Goal: Check status

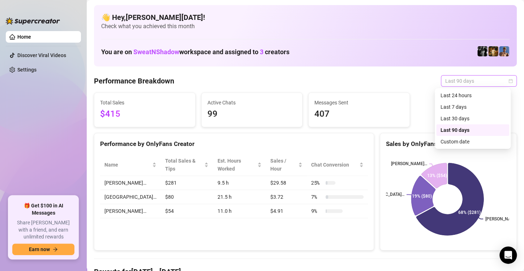
click at [449, 80] on span "Last 90 days" at bounding box center [478, 80] width 67 height 11
click at [450, 112] on div "Last 7 days" at bounding box center [472, 107] width 73 height 12
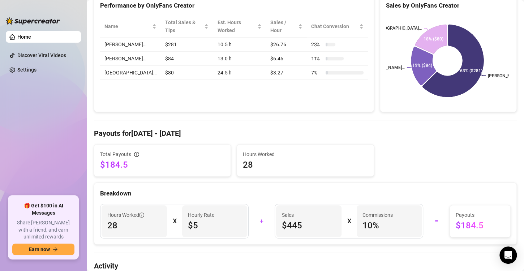
scroll to position [60, 0]
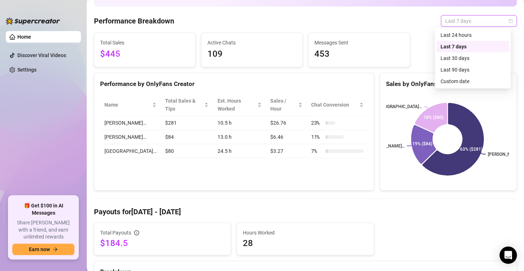
click at [459, 18] on span "Last 7 days" at bounding box center [478, 21] width 67 height 11
click at [457, 71] on div "Last 90 days" at bounding box center [472, 70] width 64 height 8
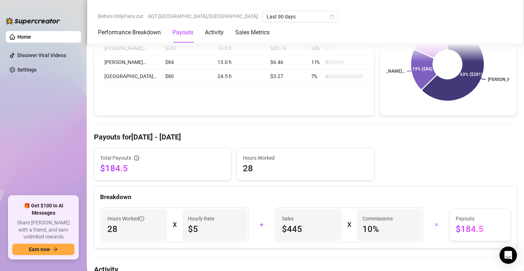
scroll to position [0, 0]
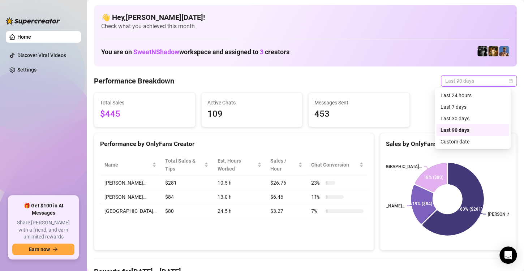
click at [457, 84] on span "Last 90 days" at bounding box center [478, 80] width 67 height 11
click at [460, 116] on div "Last 30 days" at bounding box center [472, 118] width 64 height 8
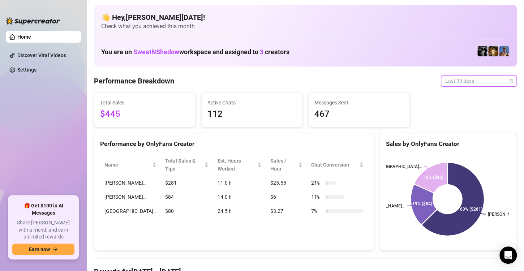
click at [469, 81] on span "Last 30 days" at bounding box center [478, 80] width 67 height 11
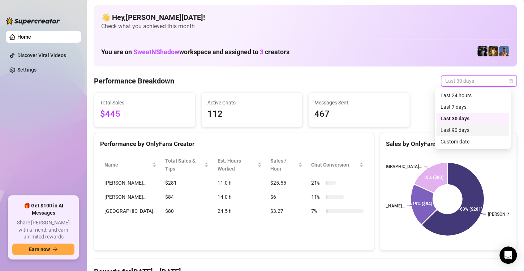
click at [466, 127] on div "Last 90 days" at bounding box center [472, 130] width 64 height 8
click at [459, 77] on span "Last 90 days" at bounding box center [478, 80] width 67 height 11
click at [461, 120] on div "Last 30 days" at bounding box center [472, 118] width 64 height 8
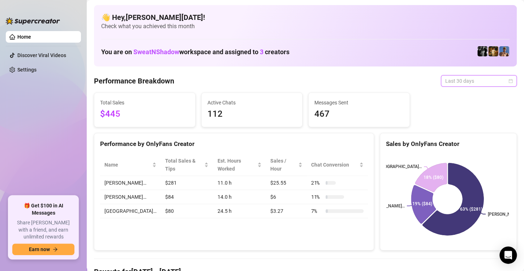
click at [461, 81] on span "Last 30 days" at bounding box center [478, 80] width 67 height 11
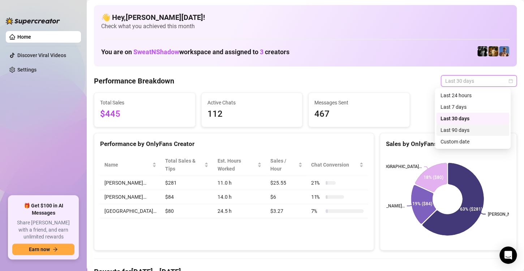
click at [460, 126] on div "Last 90 days" at bounding box center [472, 130] width 64 height 8
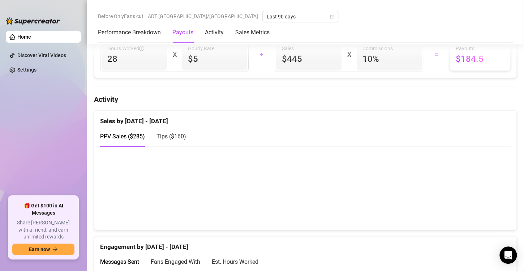
scroll to position [306, 0]
